Goal: Information Seeking & Learning: Find specific page/section

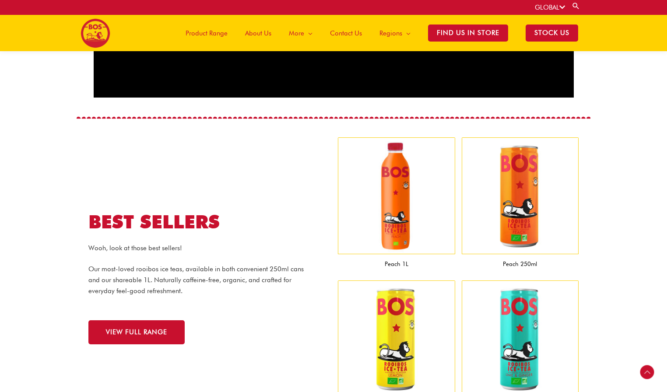
scroll to position [723, 0]
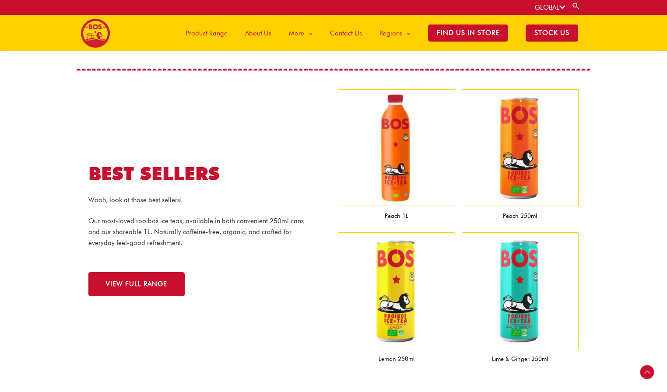
click at [510, 314] on img at bounding box center [519, 290] width 117 height 117
click at [129, 284] on span "VIEW FULL RANGE" at bounding box center [136, 284] width 61 height 7
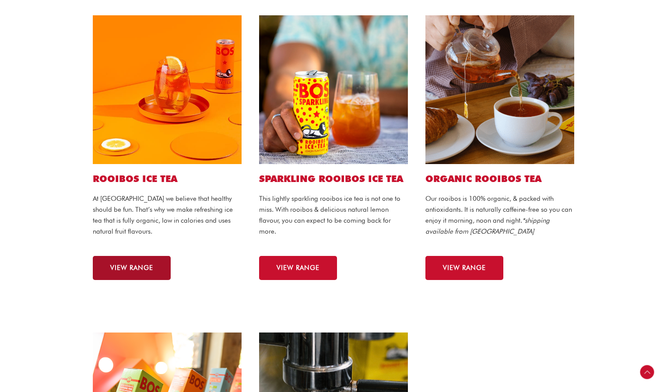
scroll to position [227, 0]
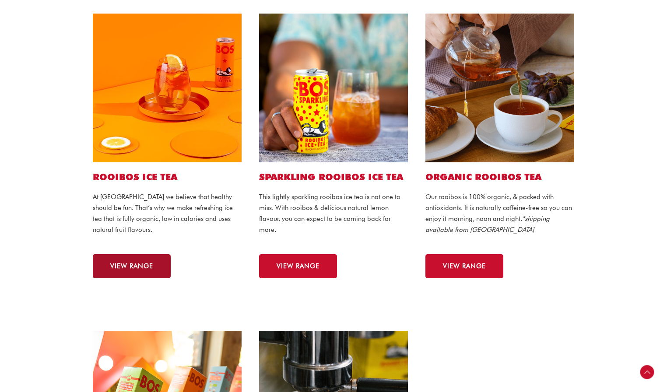
click at [126, 273] on link "VIEW RANGE" at bounding box center [132, 266] width 78 height 24
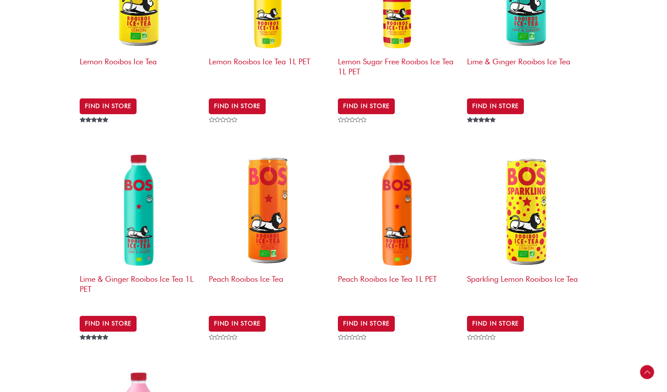
scroll to position [422, 0]
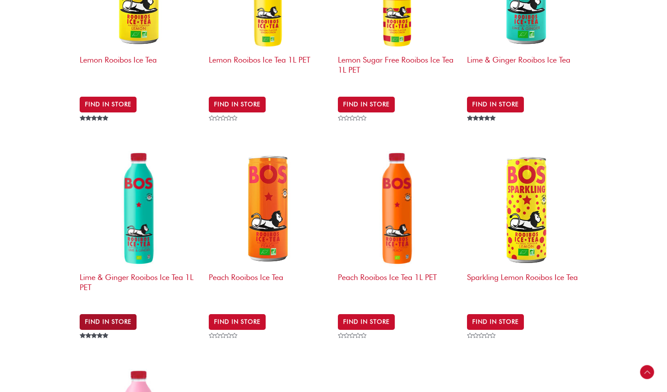
click at [115, 315] on link "Find in Store" at bounding box center [108, 322] width 57 height 16
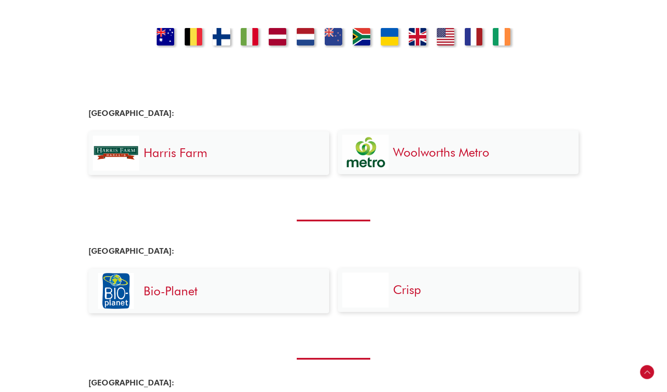
scroll to position [300, 0]
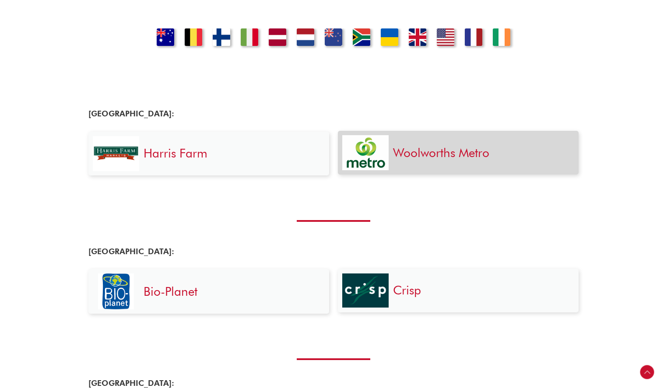
click at [419, 152] on link "Woolworths Metro" at bounding box center [441, 152] width 96 height 15
